Goal: Task Accomplishment & Management: Manage account settings

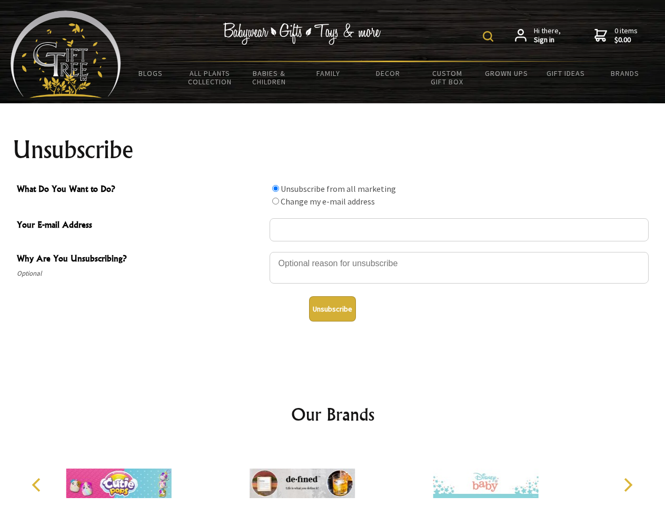
click at [490, 36] on img at bounding box center [488, 36] width 11 height 11
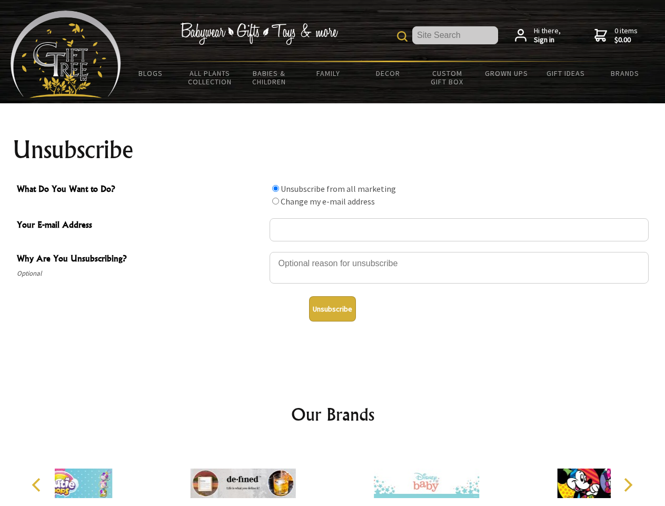
click at [333, 251] on div at bounding box center [459, 269] width 379 height 37
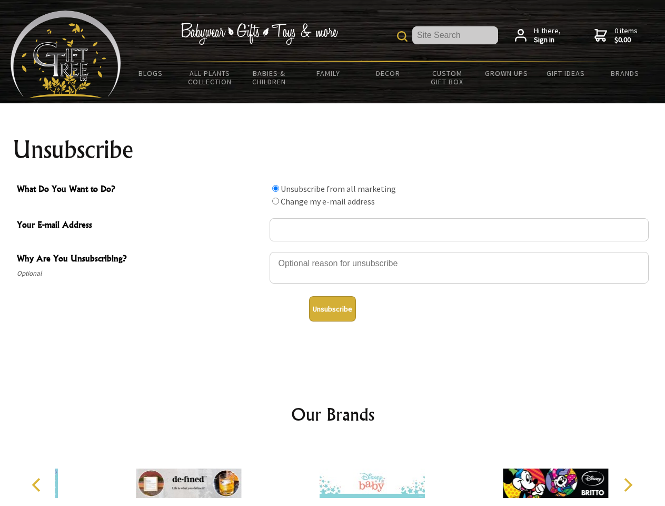
click at [276, 188] on input "What Do You Want to Do?" at bounding box center [275, 188] width 7 height 7
click at [276, 201] on input "What Do You Want to Do?" at bounding box center [275, 201] width 7 height 7
click at [332, 309] on button "Unsubscribe" at bounding box center [332, 308] width 47 height 25
radio input "true"
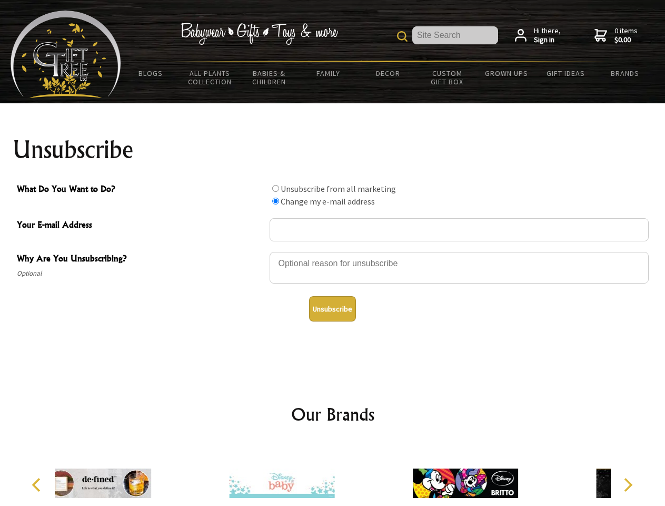
click at [38, 485] on icon "Previous" at bounding box center [38, 485] width 14 height 14
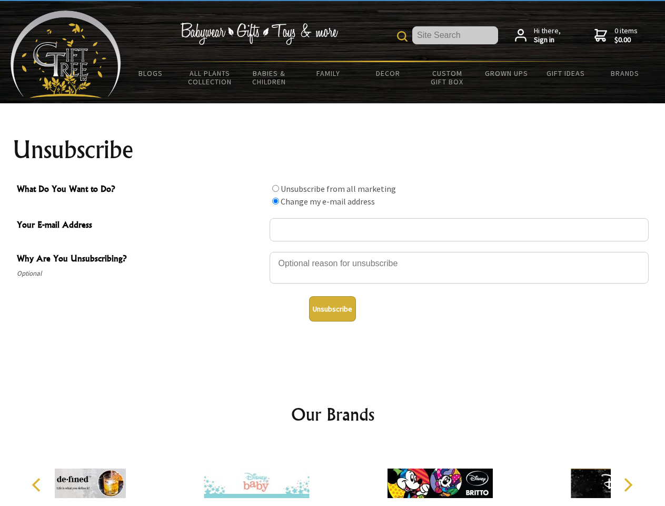
click at [628, 485] on icon "Next" at bounding box center [628, 485] width 14 height 14
